Goal: Understand process/instructions: Learn how to perform a task or action

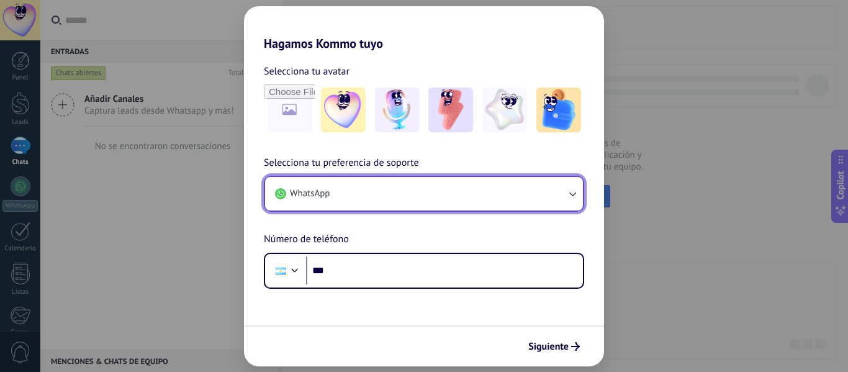
click at [437, 196] on button "WhatsApp" at bounding box center [424, 194] width 318 height 34
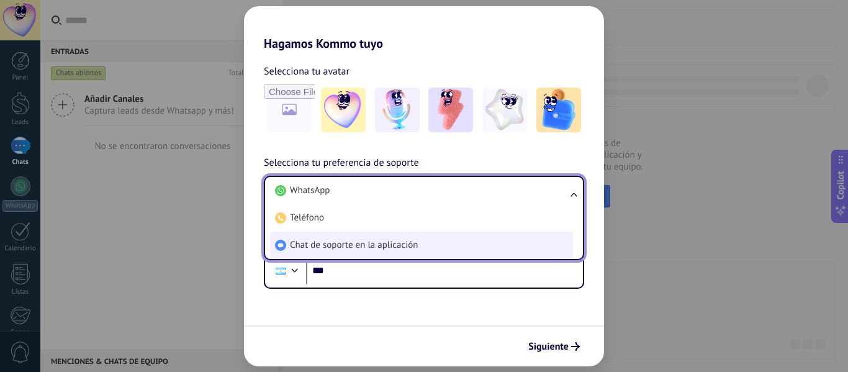
click at [405, 248] on span "Chat de soporte en la aplicación" at bounding box center [354, 245] width 128 height 12
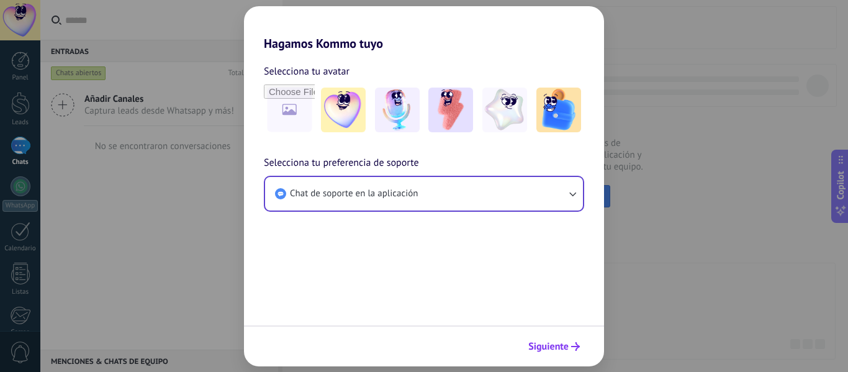
click at [543, 353] on button "Siguiente" at bounding box center [554, 346] width 63 height 21
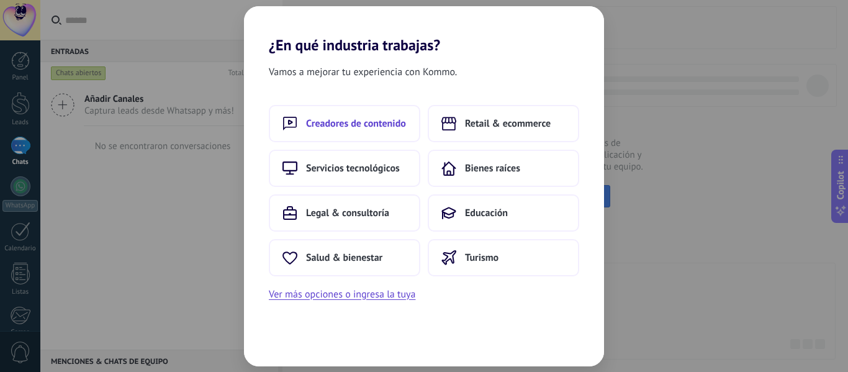
click at [335, 132] on button "Creadores de contenido" at bounding box center [345, 123] width 152 height 37
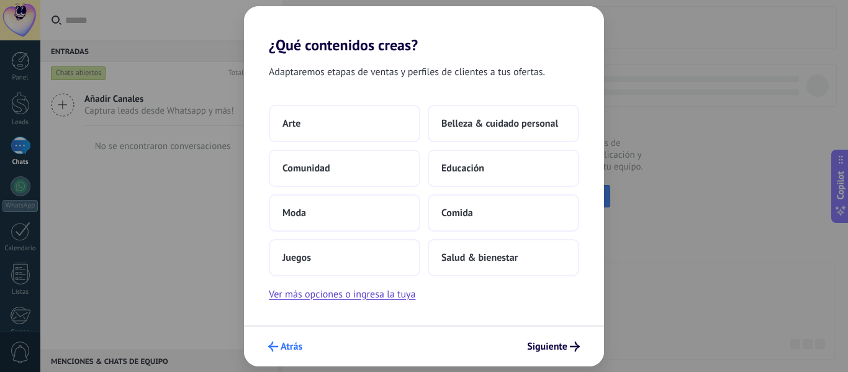
click at [288, 342] on span "Atrás" at bounding box center [292, 346] width 22 height 9
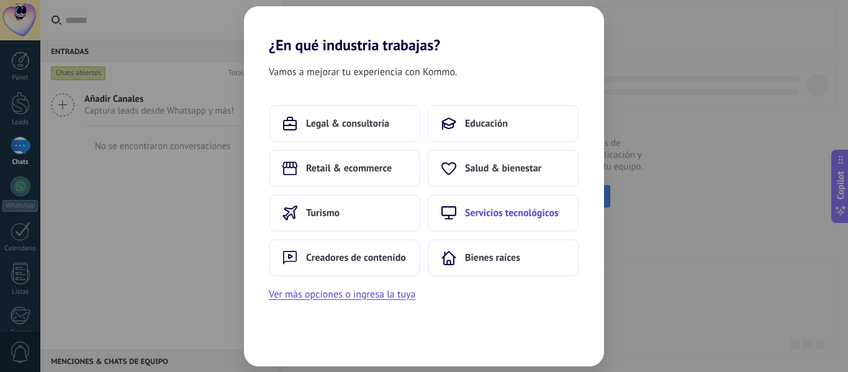
click at [520, 220] on button "Servicios tecnológicos" at bounding box center [504, 212] width 152 height 37
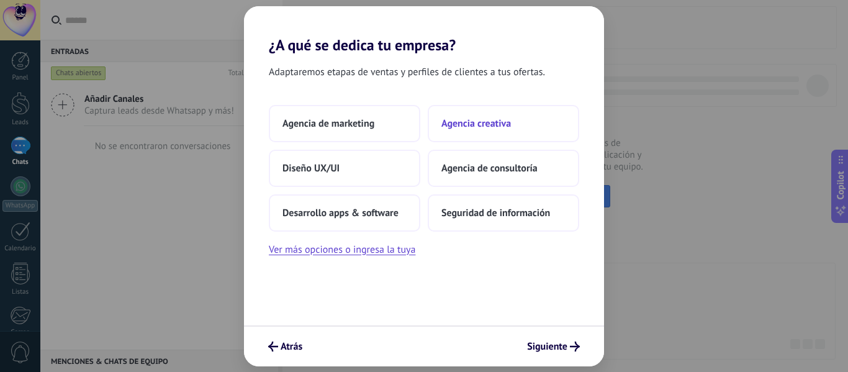
click at [461, 122] on span "Agencia creativa" at bounding box center [477, 123] width 70 height 12
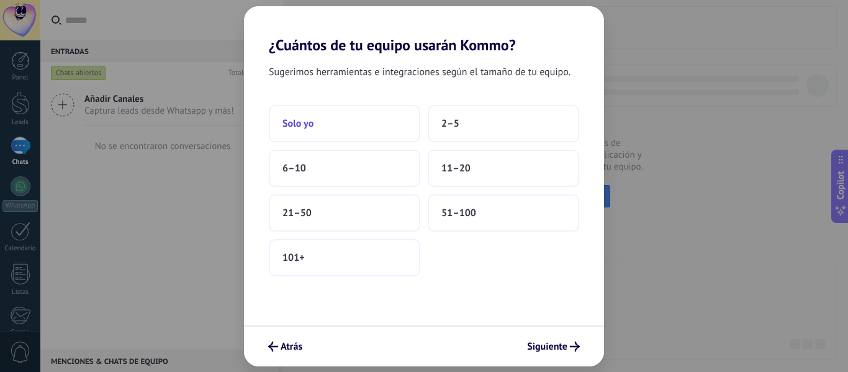
click at [316, 126] on button "Solo yo" at bounding box center [345, 123] width 152 height 37
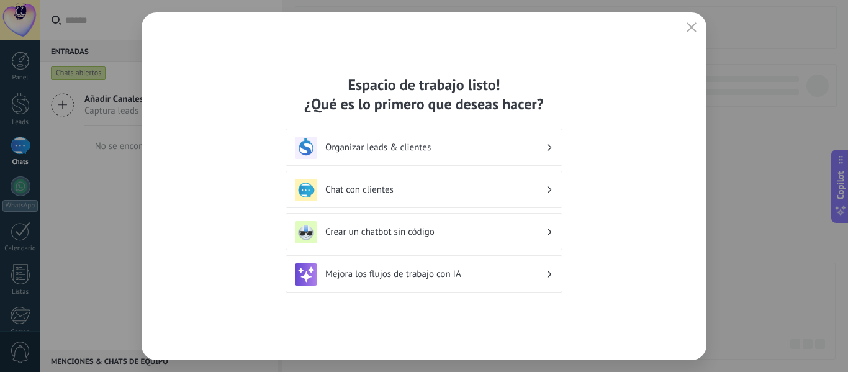
click at [524, 150] on h3 "Organizar leads & clientes" at bounding box center [435, 148] width 220 height 12
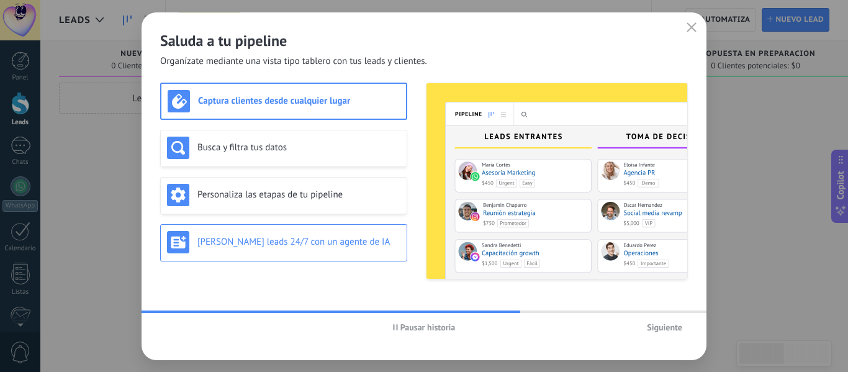
click at [314, 233] on div "[PERSON_NAME] leads 24/7 con un agente de IA" at bounding box center [283, 242] width 233 height 22
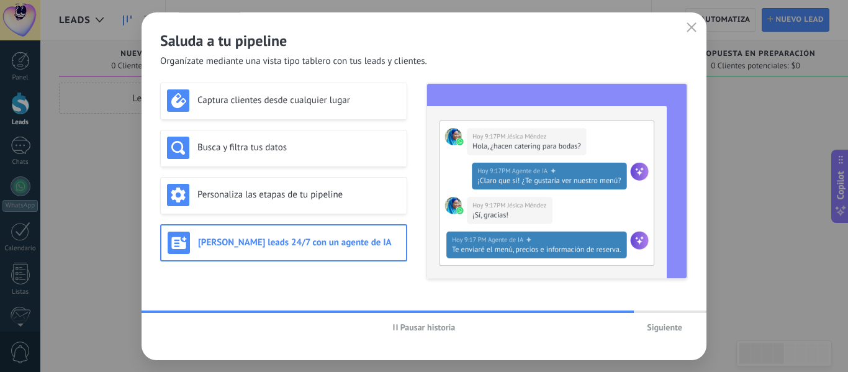
click at [663, 329] on span "Siguiente" at bounding box center [664, 327] width 35 height 9
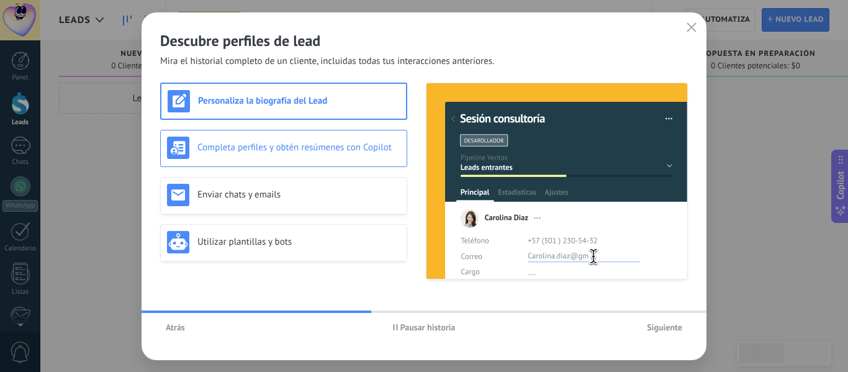
click at [335, 150] on h3 "Completa perfiles y obtén resúmenes con Copilot" at bounding box center [298, 148] width 203 height 12
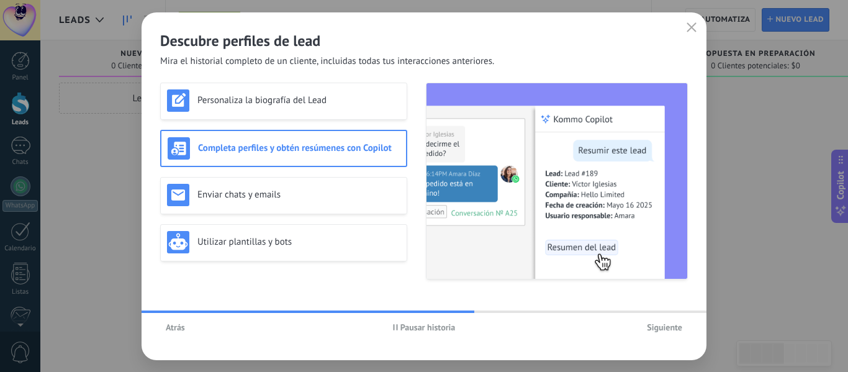
click at [660, 328] on span "Siguiente" at bounding box center [664, 327] width 35 height 9
